Goal: Book appointment/travel/reservation

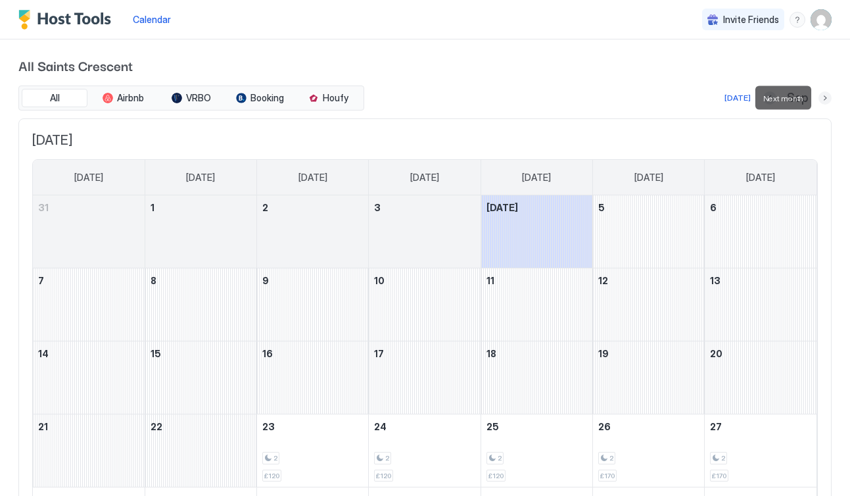
click at [823, 98] on button "Next month" at bounding box center [824, 97] width 13 height 13
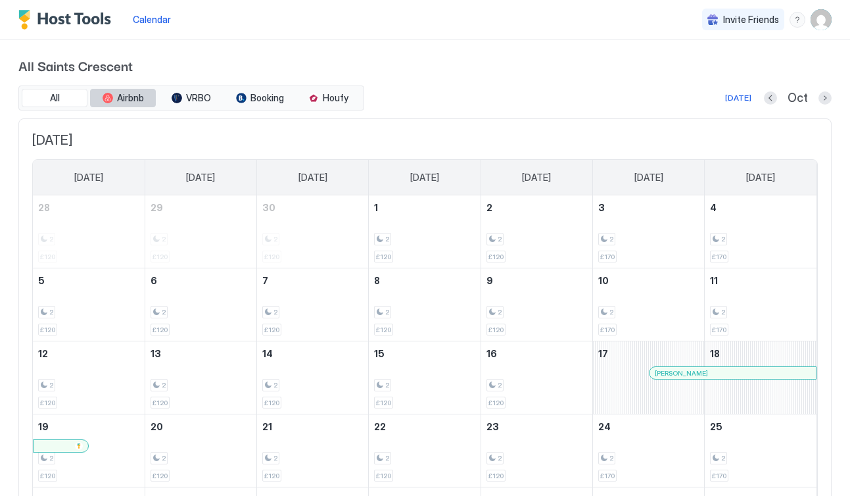
click at [128, 98] on span "Airbnb" at bounding box center [130, 98] width 27 height 12
click at [743, 99] on div "[DATE]" at bounding box center [738, 98] width 26 height 12
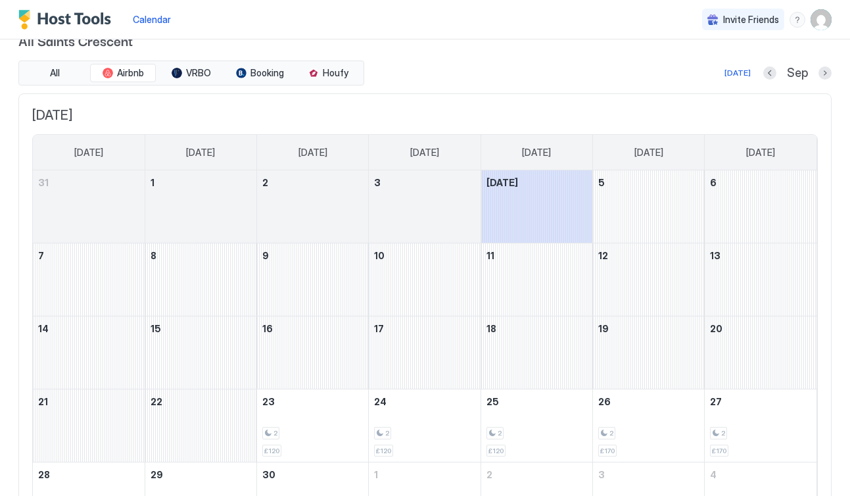
scroll to position [18, 0]
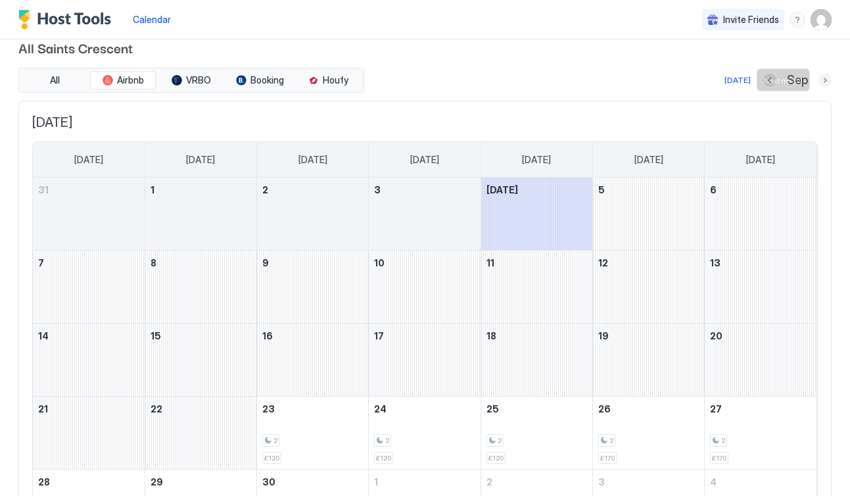
click at [826, 80] on button "Next month" at bounding box center [824, 80] width 13 height 13
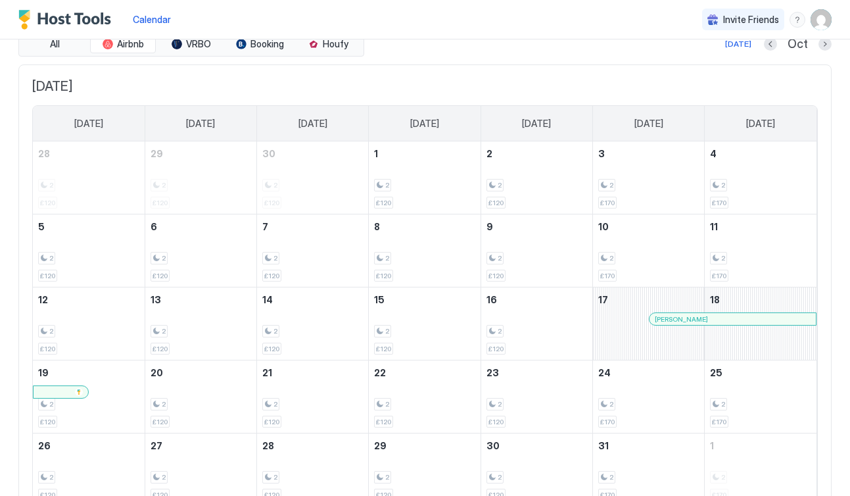
scroll to position [51, 0]
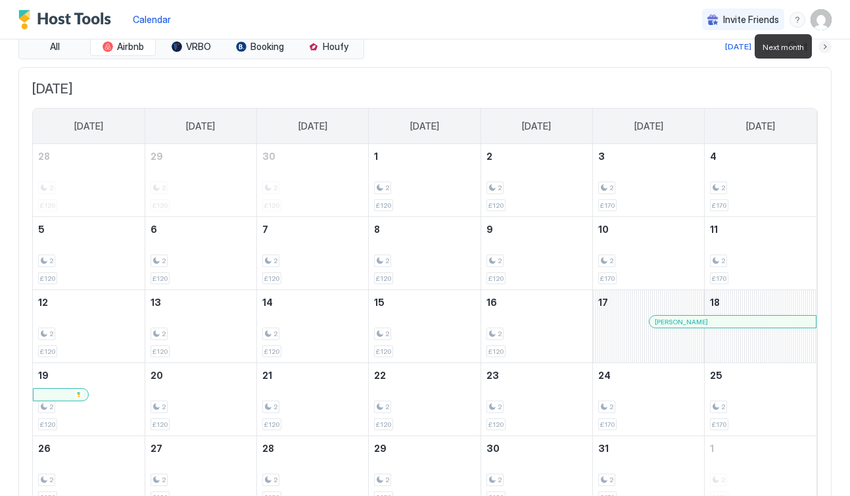
click at [826, 48] on button "Next month" at bounding box center [824, 46] width 13 height 13
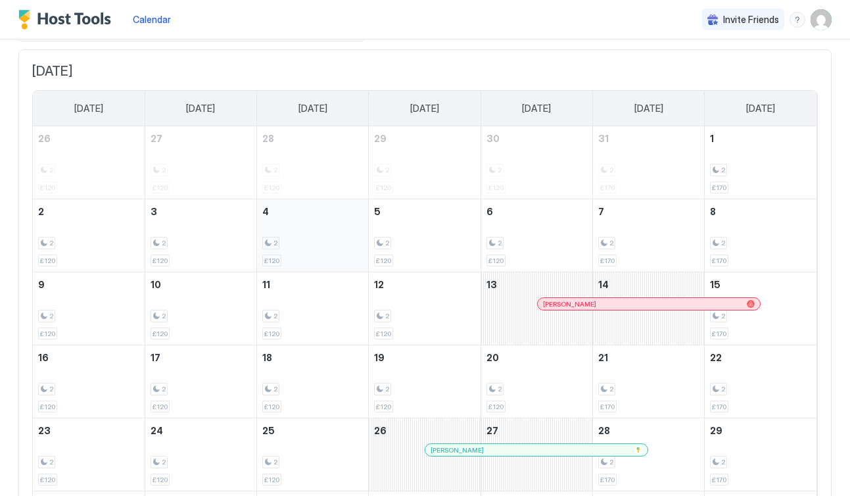
scroll to position [86, 0]
